Goal: Information Seeking & Learning: Learn about a topic

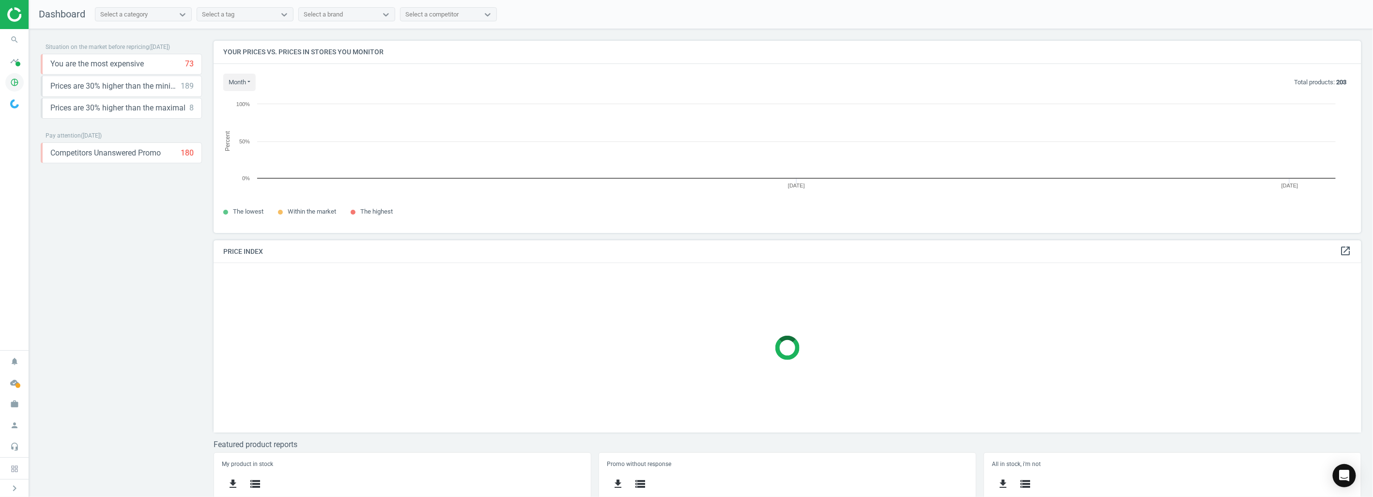
scroll to position [5, 5]
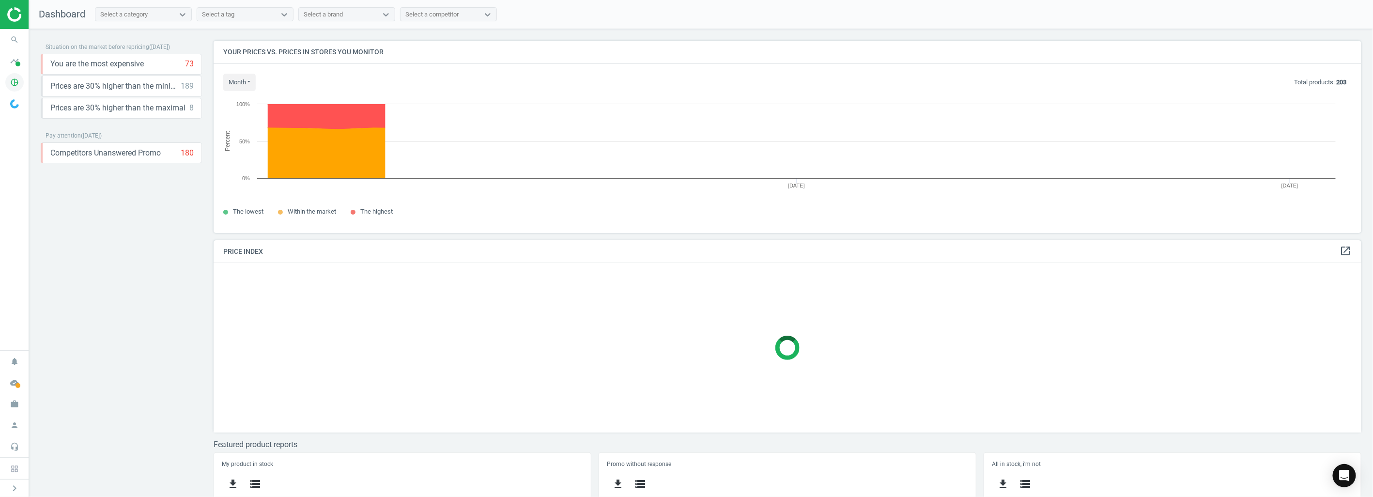
click at [14, 84] on icon "pie_chart_outlined" at bounding box center [14, 82] width 18 height 18
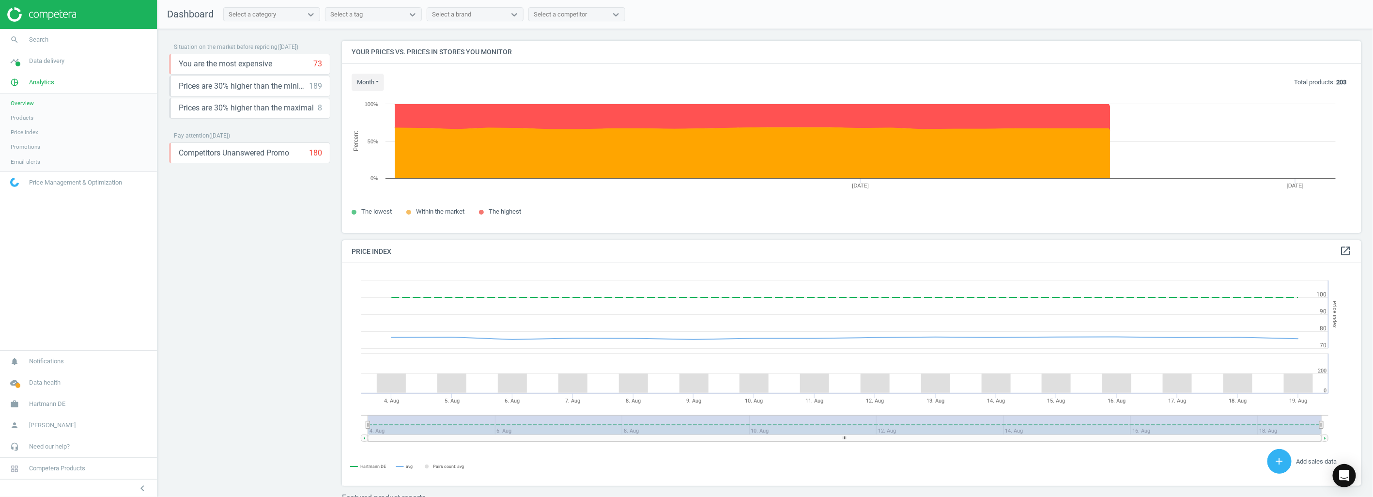
scroll to position [240, 1029]
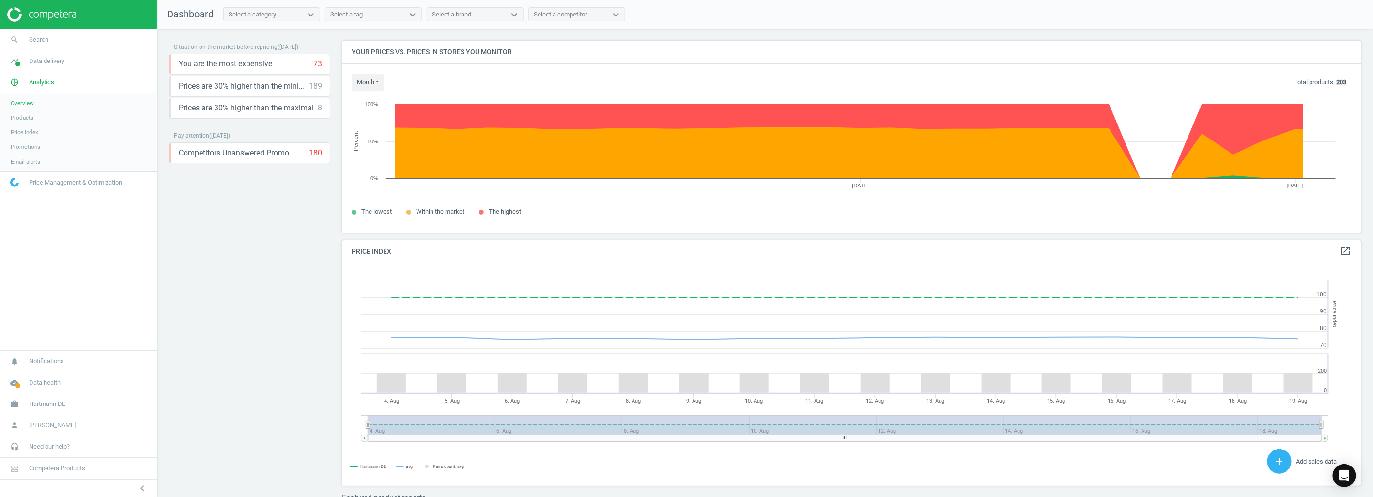
click at [31, 115] on span "Products" at bounding box center [22, 118] width 23 height 8
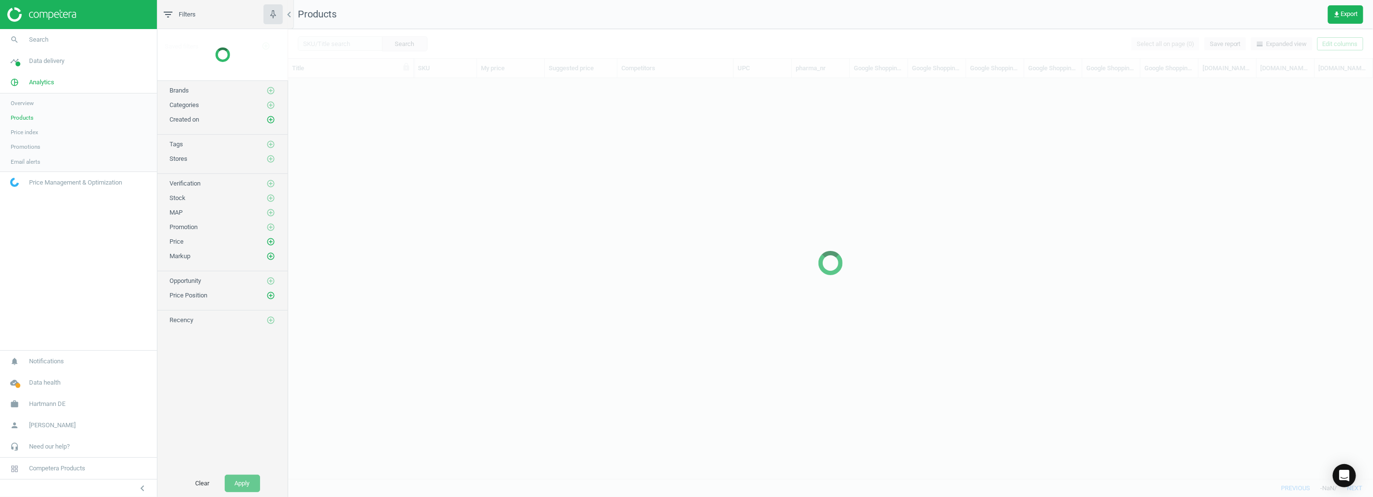
scroll to position [384, 1076]
click at [185, 63] on span "Brands" at bounding box center [178, 63] width 19 height 7
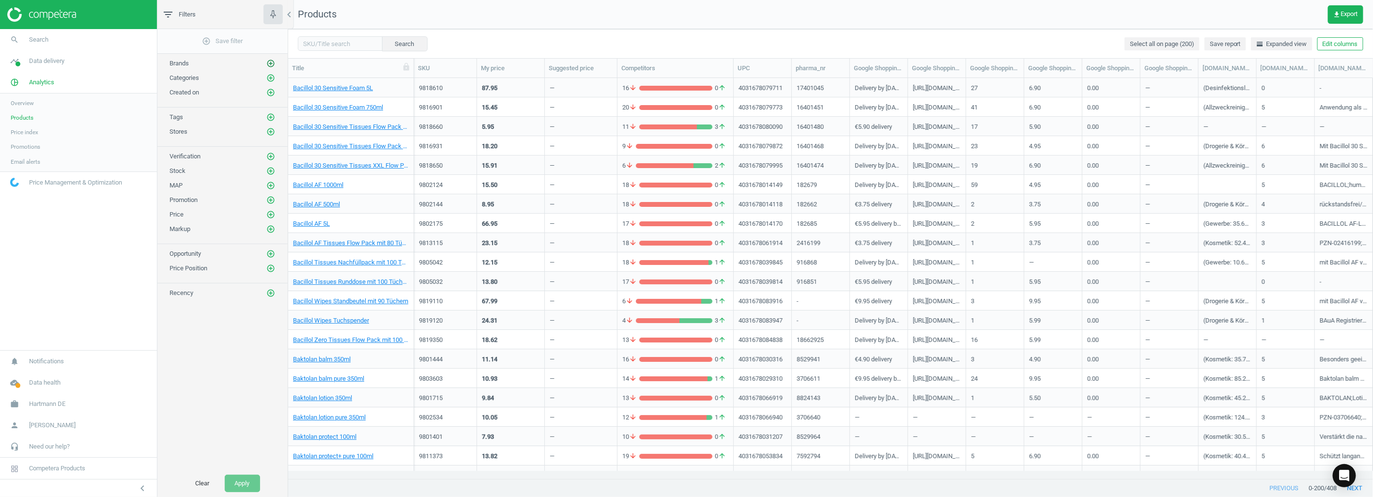
click at [271, 61] on icon "add_circle_outline" at bounding box center [270, 63] width 9 height 9
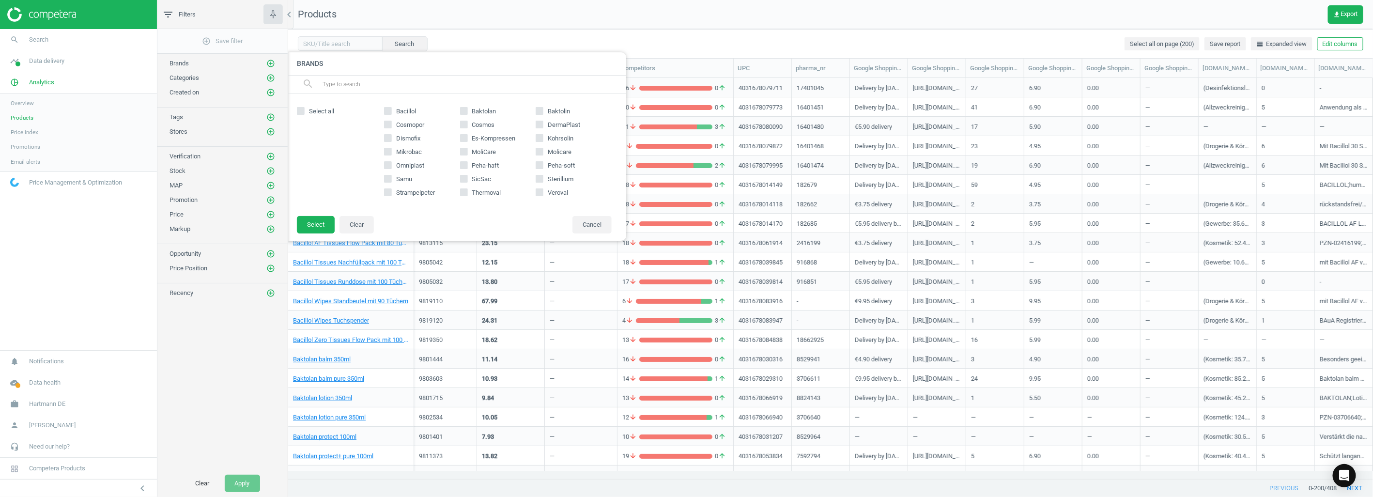
click at [543, 176] on icon at bounding box center [540, 179] width 8 height 8
click at [543, 176] on input "Sterillium" at bounding box center [540, 178] width 6 height 6
checkbox input "true"
click at [315, 225] on button "Select" at bounding box center [316, 224] width 38 height 17
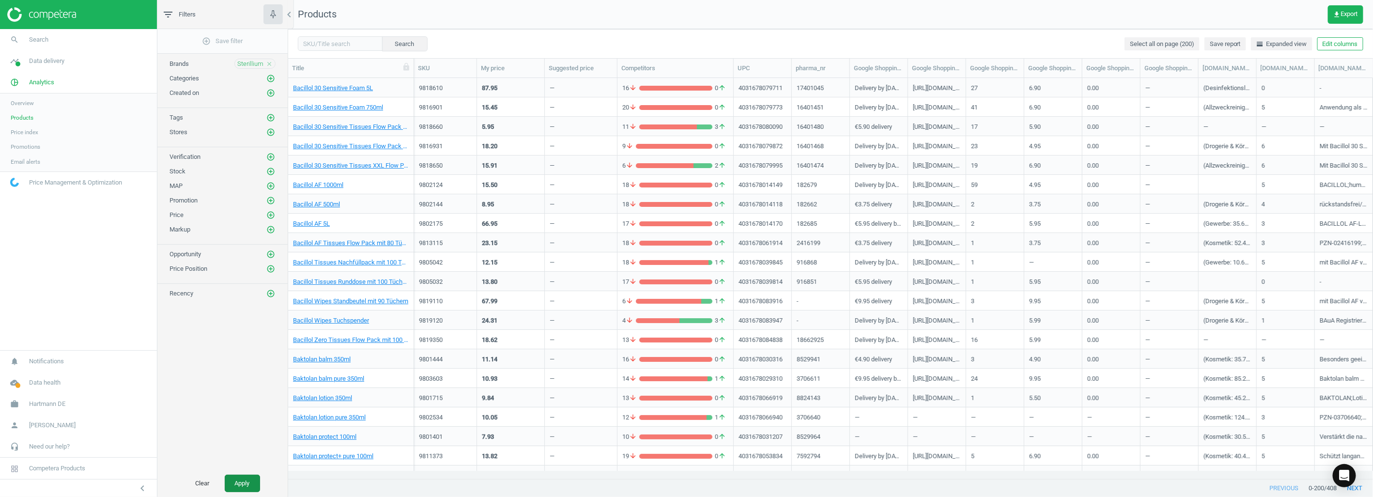
click at [239, 483] on button "Apply" at bounding box center [242, 483] width 35 height 17
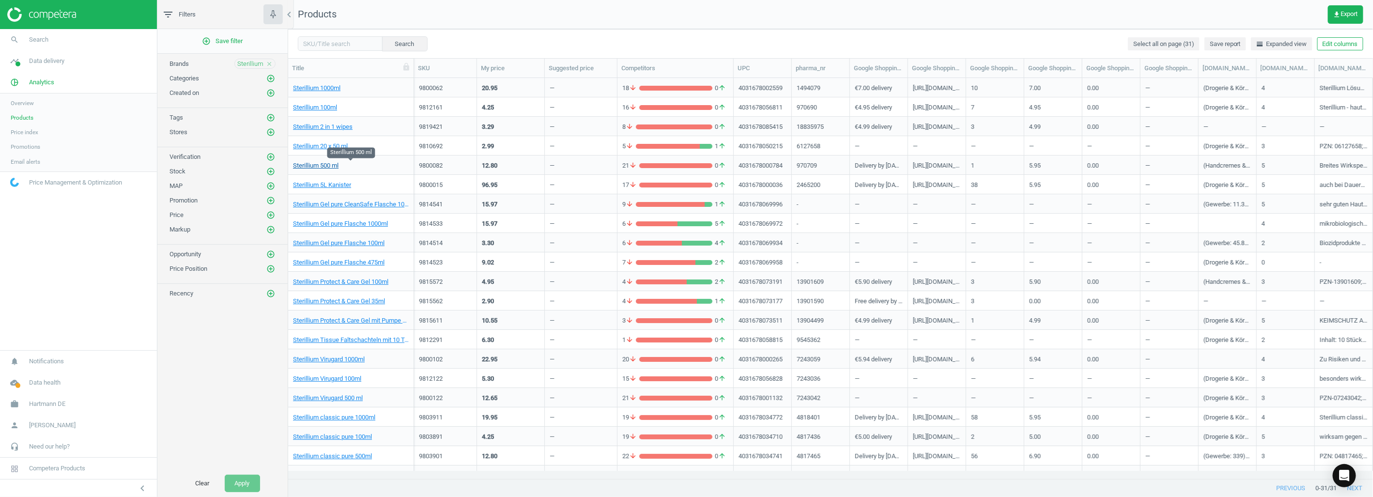
click at [321, 167] on link "Sterillium 500 ml" at bounding box center [316, 165] width 46 height 9
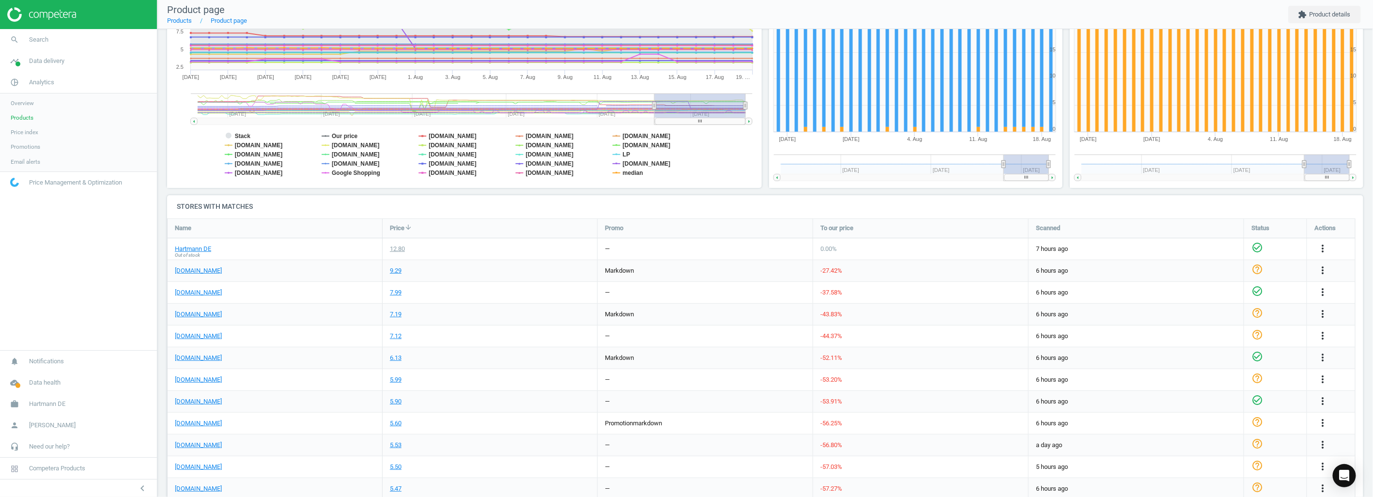
click at [349, 131] on rect at bounding box center [462, 91] width 590 height 194
click at [347, 133] on tspan "Our price" at bounding box center [345, 136] width 26 height 7
click at [356, 142] on tspan "[DOMAIN_NAME]" at bounding box center [356, 145] width 48 height 7
click at [380, 156] on tspan "[DOMAIN_NAME]" at bounding box center [356, 154] width 48 height 7
click at [352, 162] on tspan "[DOMAIN_NAME]" at bounding box center [356, 163] width 48 height 7
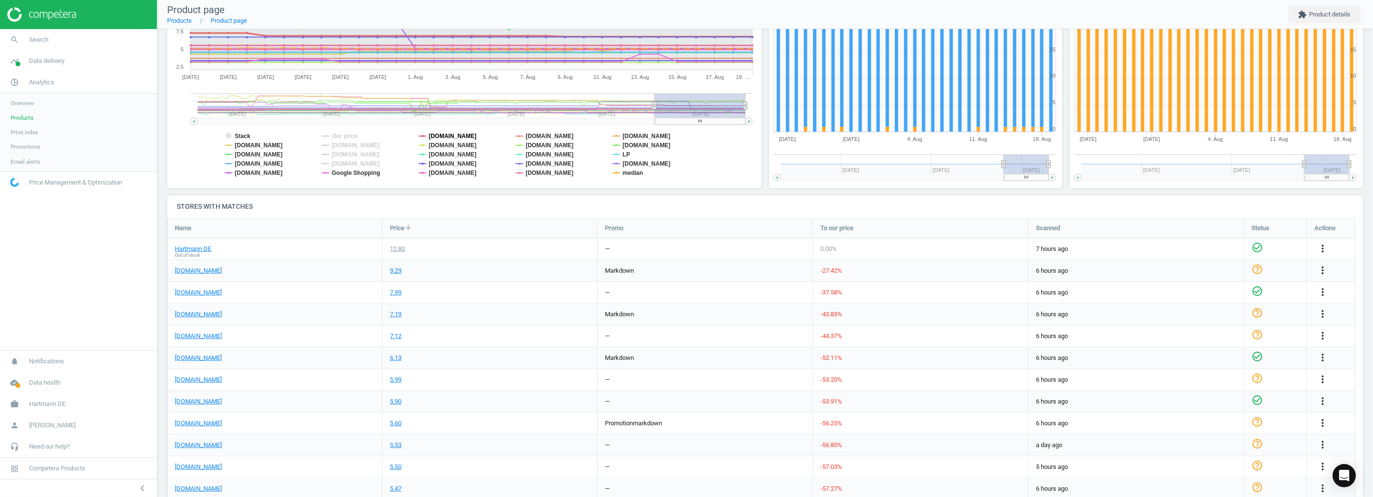
click at [461, 133] on tspan "[DOMAIN_NAME]" at bounding box center [453, 136] width 48 height 7
click at [440, 170] on tspan "[DOMAIN_NAME]" at bounding box center [453, 172] width 48 height 7
click at [546, 146] on tspan "[DOMAIN_NAME]" at bounding box center [550, 145] width 48 height 7
click at [655, 166] on tspan "[DOMAIN_NAME]" at bounding box center [647, 163] width 48 height 7
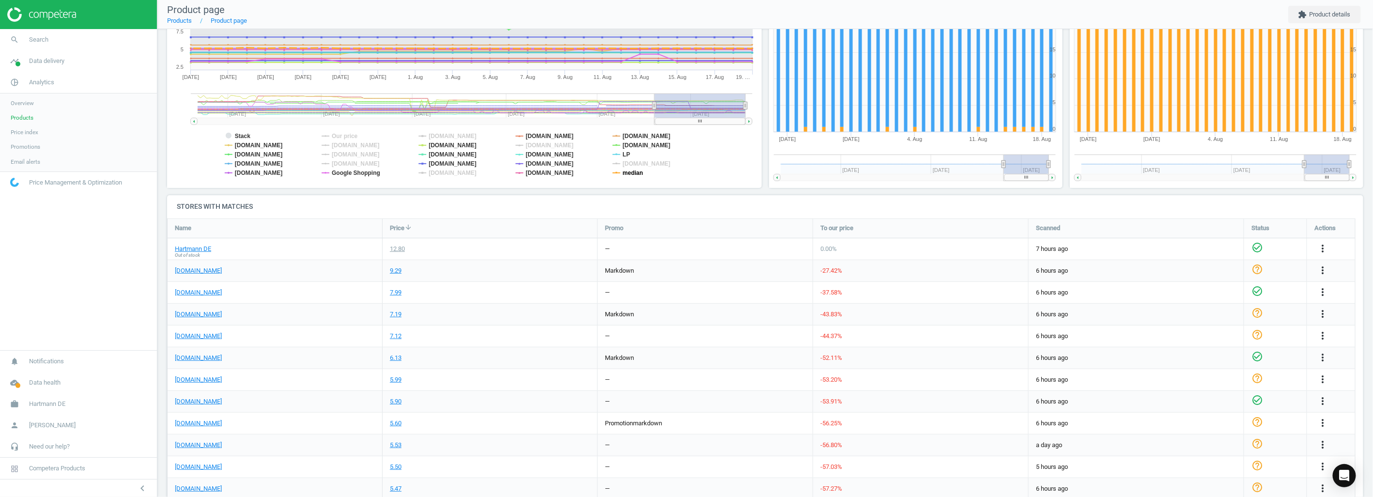
click at [628, 169] on tspan "median" at bounding box center [633, 172] width 20 height 7
click at [628, 154] on tspan "LP" at bounding box center [626, 154] width 7 height 7
click at [651, 133] on tspan "[DOMAIN_NAME]" at bounding box center [647, 136] width 48 height 7
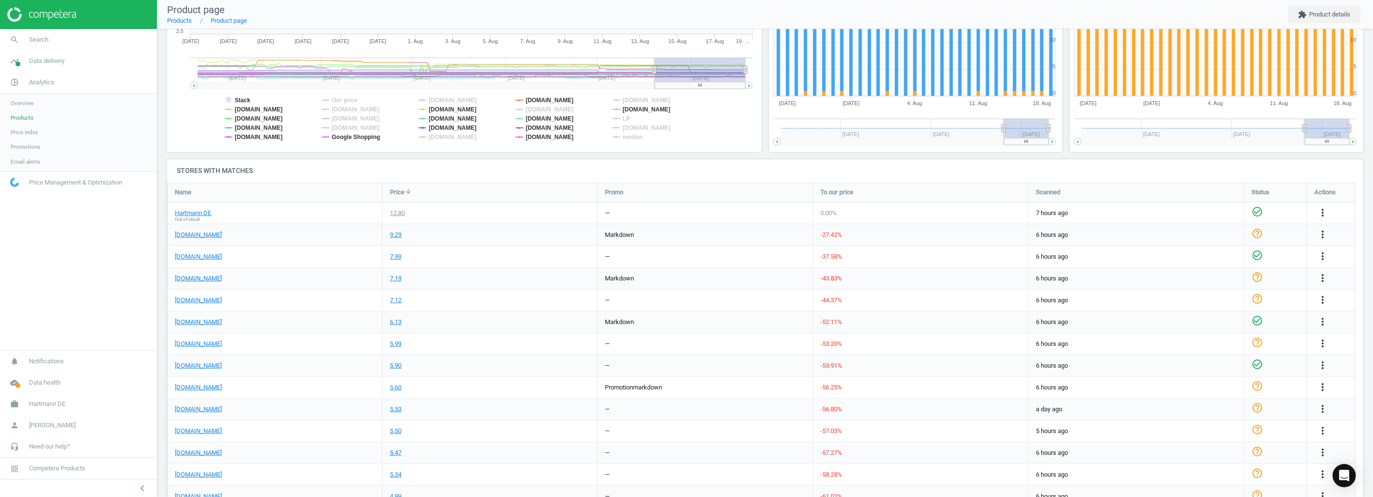
scroll to position [215, 0]
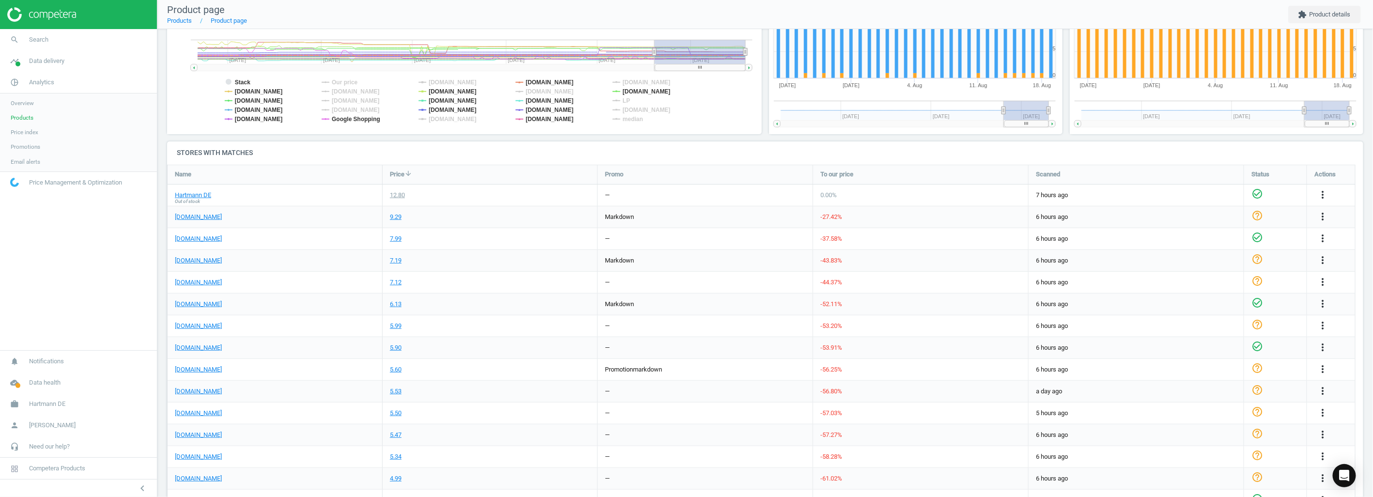
click at [400, 171] on span "Price" at bounding box center [397, 174] width 15 height 9
click at [399, 175] on span "Price" at bounding box center [397, 174] width 15 height 9
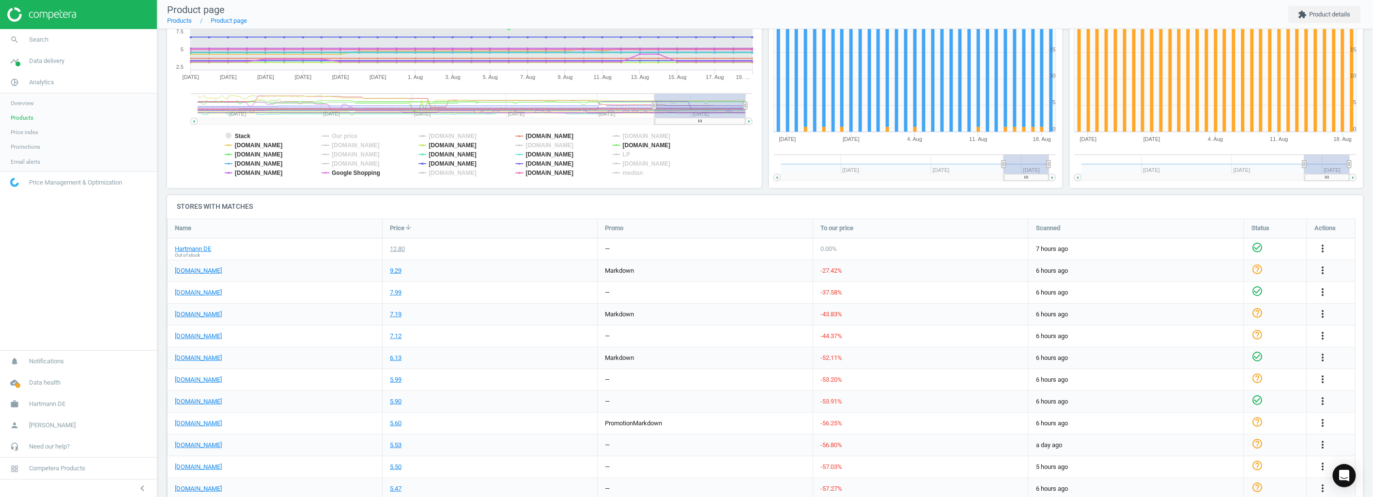
scroll to position [0, 0]
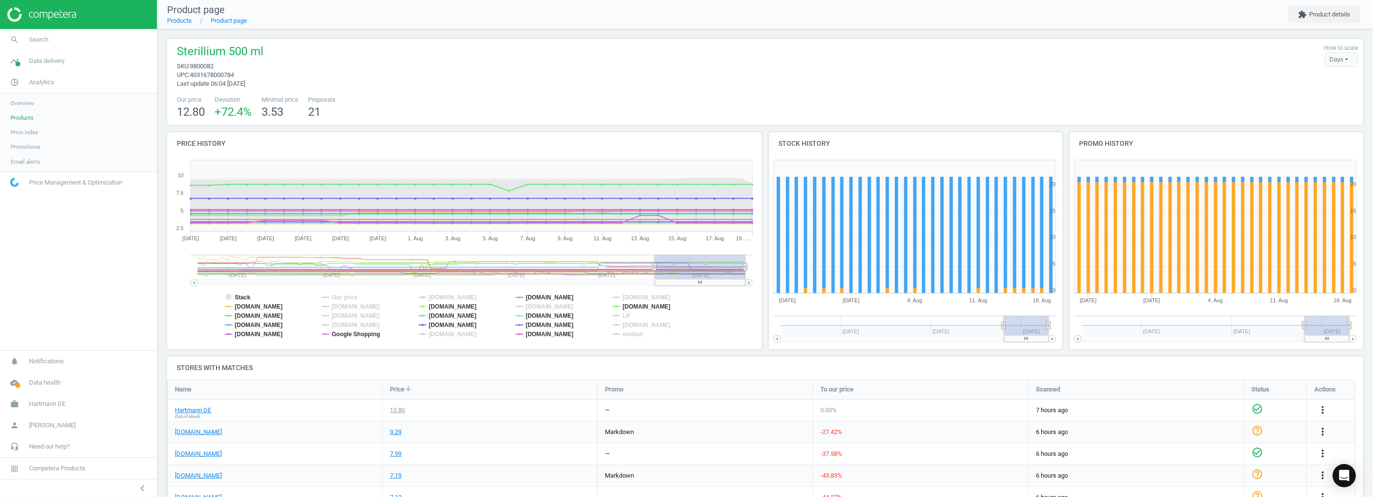
click at [403, 387] on span "Price" at bounding box center [397, 389] width 15 height 9
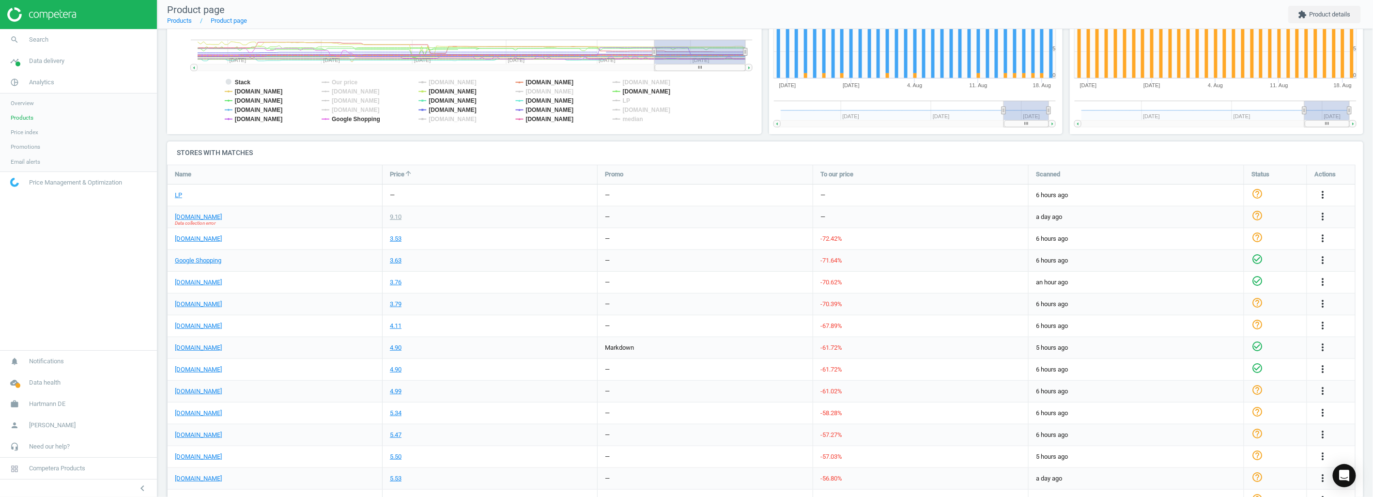
scroll to position [269, 0]
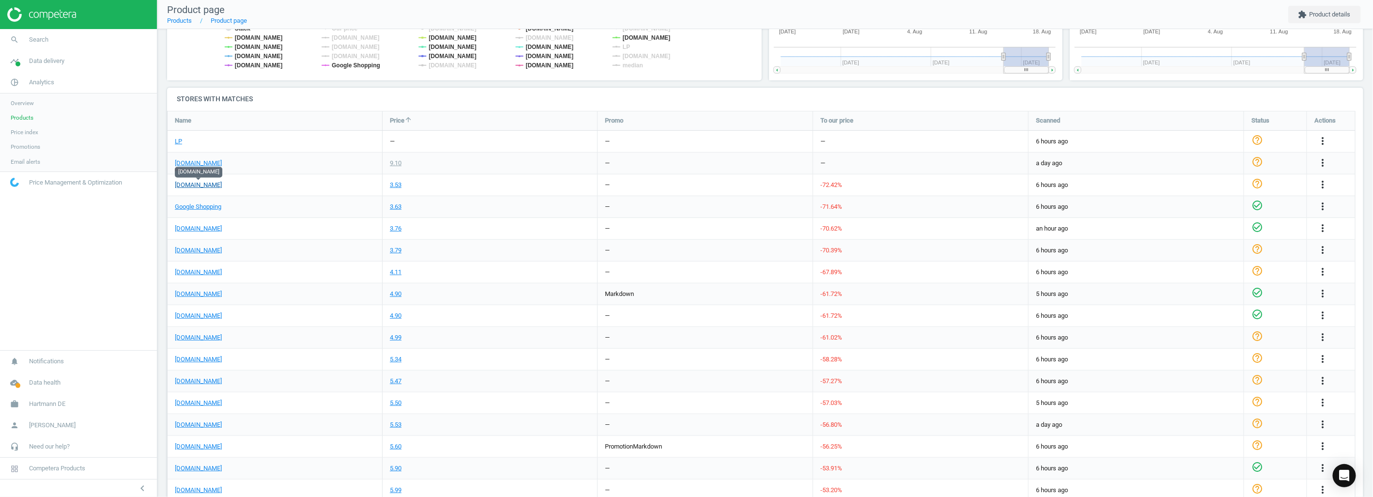
click at [206, 183] on link "[DOMAIN_NAME]" at bounding box center [198, 185] width 47 height 9
click at [197, 251] on link "[DOMAIN_NAME]" at bounding box center [198, 250] width 47 height 9
click at [189, 317] on link "[DOMAIN_NAME]" at bounding box center [198, 315] width 47 height 9
click at [210, 273] on link "[DOMAIN_NAME]" at bounding box center [198, 272] width 47 height 9
